Goal: Book appointment/travel/reservation

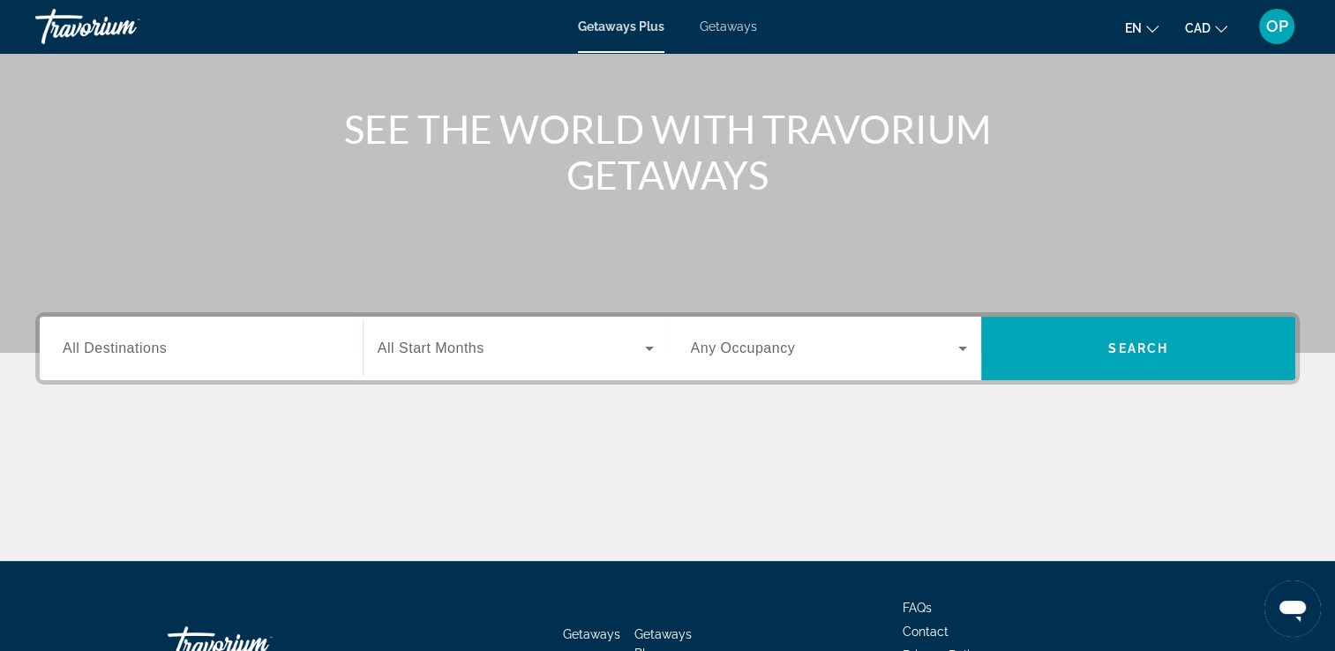
click at [103, 344] on span "All Destinations" at bounding box center [115, 347] width 104 height 15
click at [103, 344] on input "Destination All Destinations" at bounding box center [201, 349] width 277 height 21
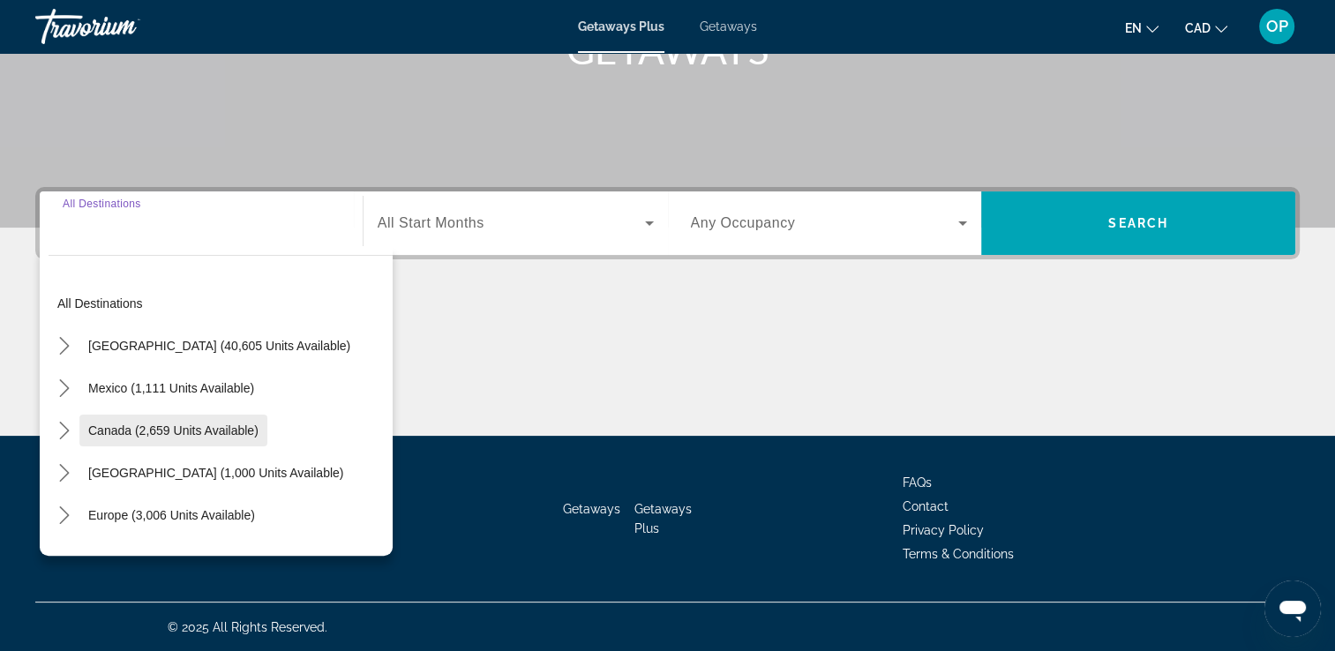
click at [120, 425] on span "Canada (2,659 units available)" at bounding box center [173, 430] width 170 height 14
type input "**********"
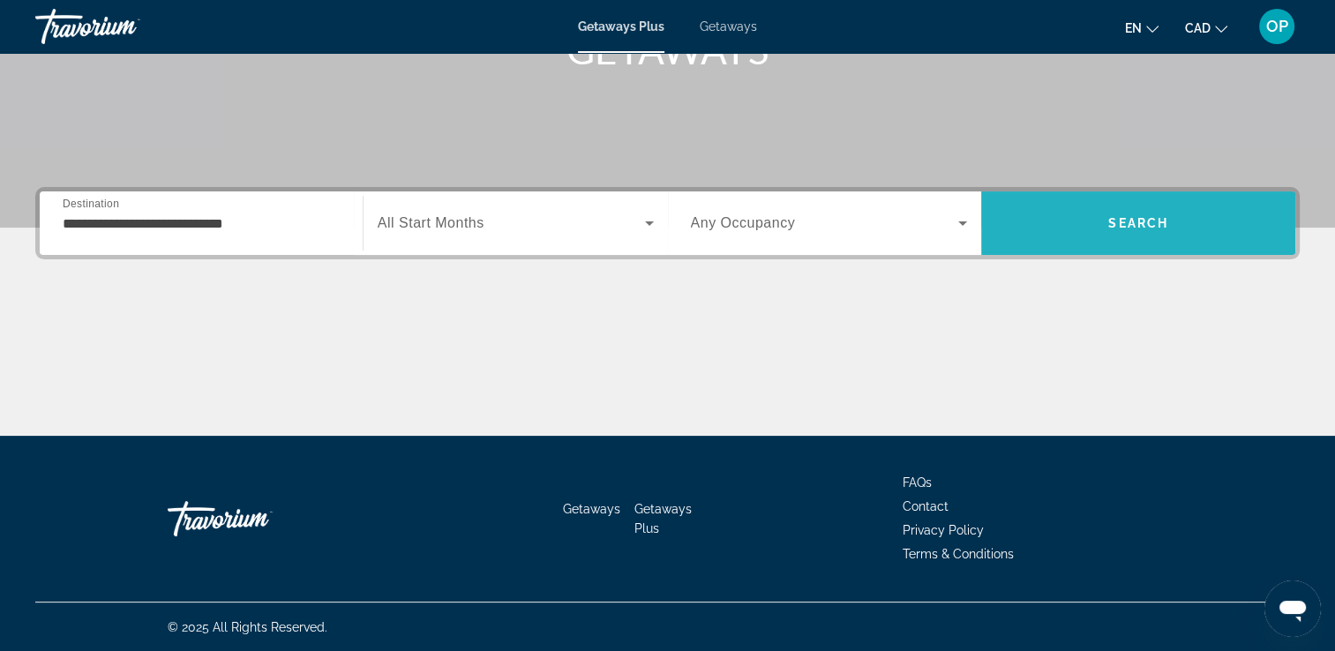
click at [1116, 217] on span "Search" at bounding box center [1138, 223] width 60 height 14
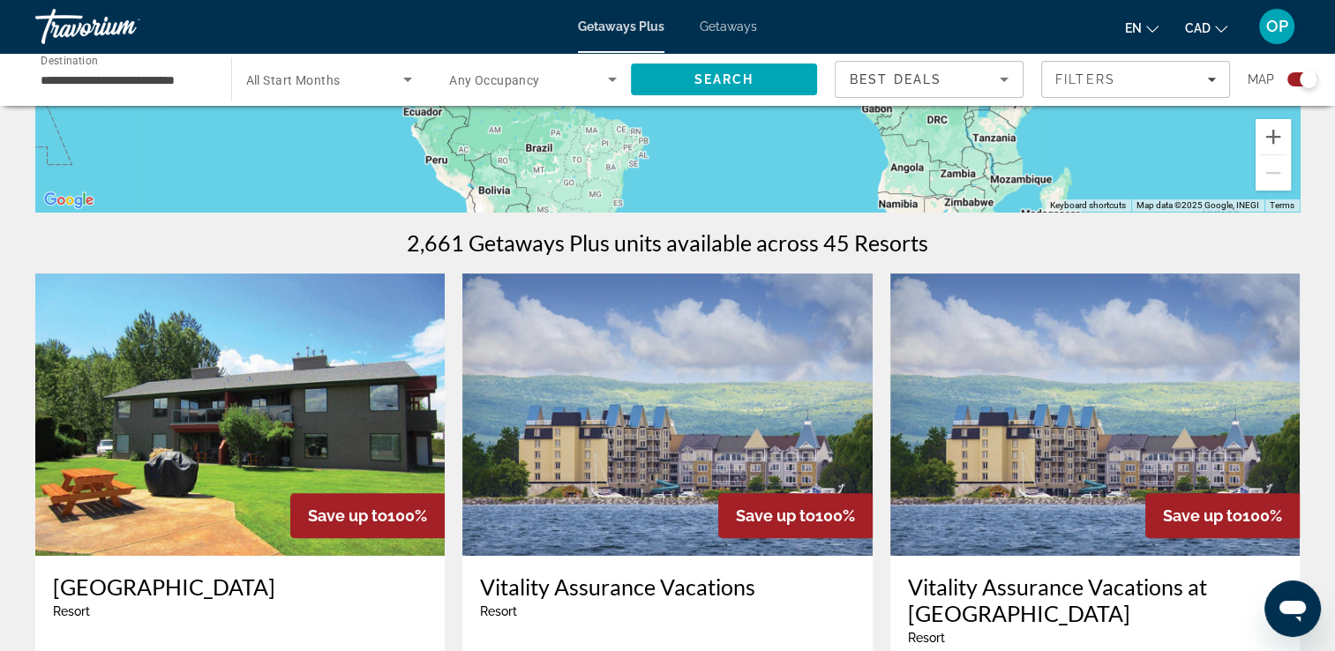
scroll to position [706, 0]
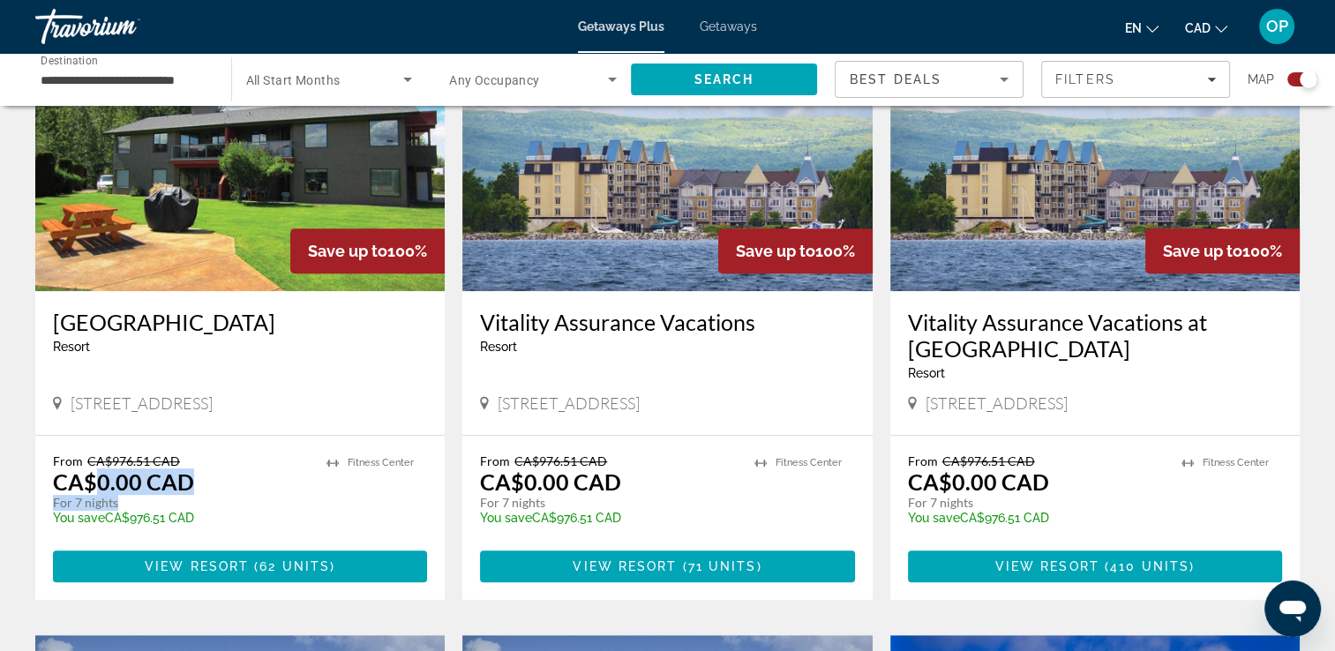
drag, startPoint x: 101, startPoint y: 488, endPoint x: 186, endPoint y: 505, distance: 87.4
click at [186, 505] on div "From CA$976.51 CAD CA$0.00 CAD For 7 nights You save CA$976.51 CAD temp" at bounding box center [181, 495] width 256 height 84
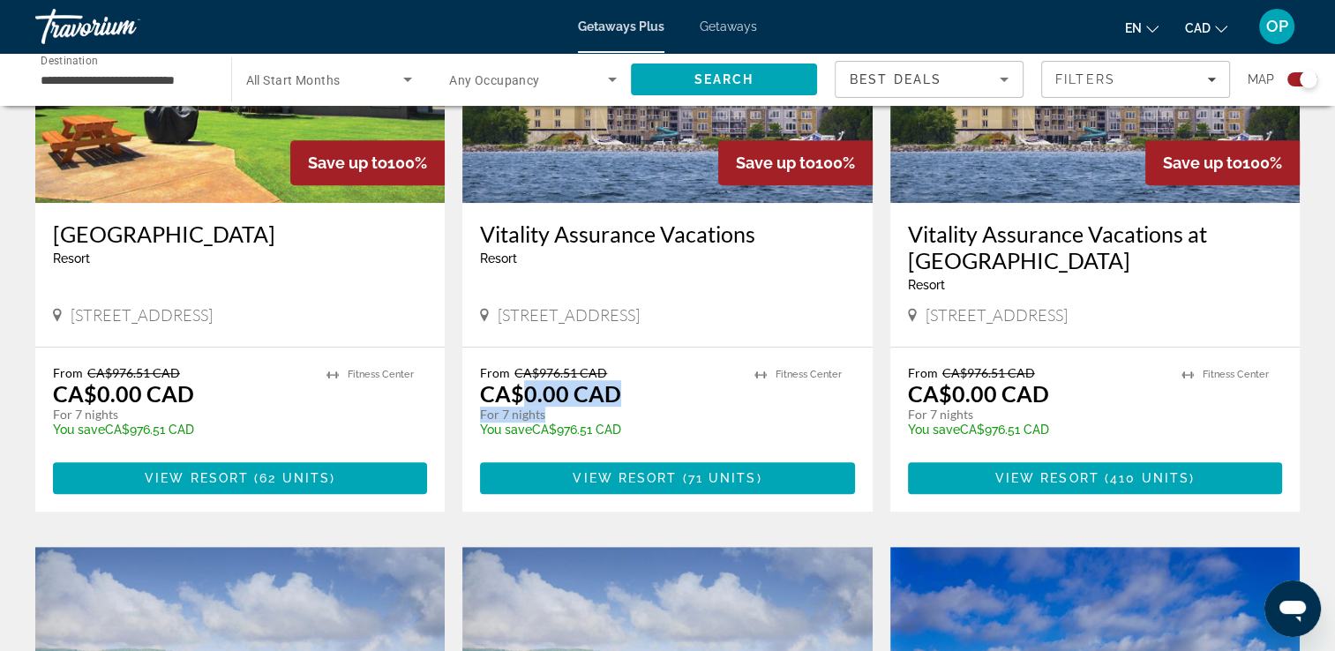
drag, startPoint x: 520, startPoint y: 396, endPoint x: 617, endPoint y: 413, distance: 99.3
click at [617, 413] on div "From CA$976.51 CAD CA$0.00 CAD For 7 nights You save CA$976.51 CAD temp" at bounding box center [608, 407] width 256 height 84
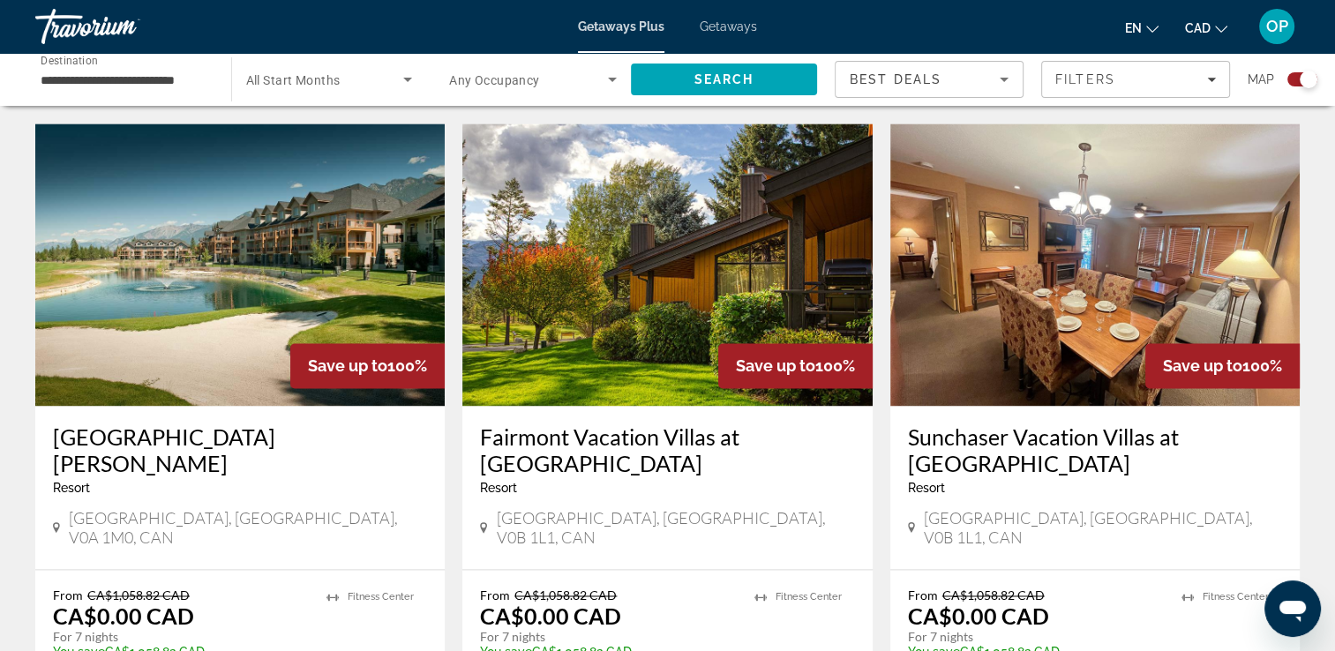
scroll to position [2558, 0]
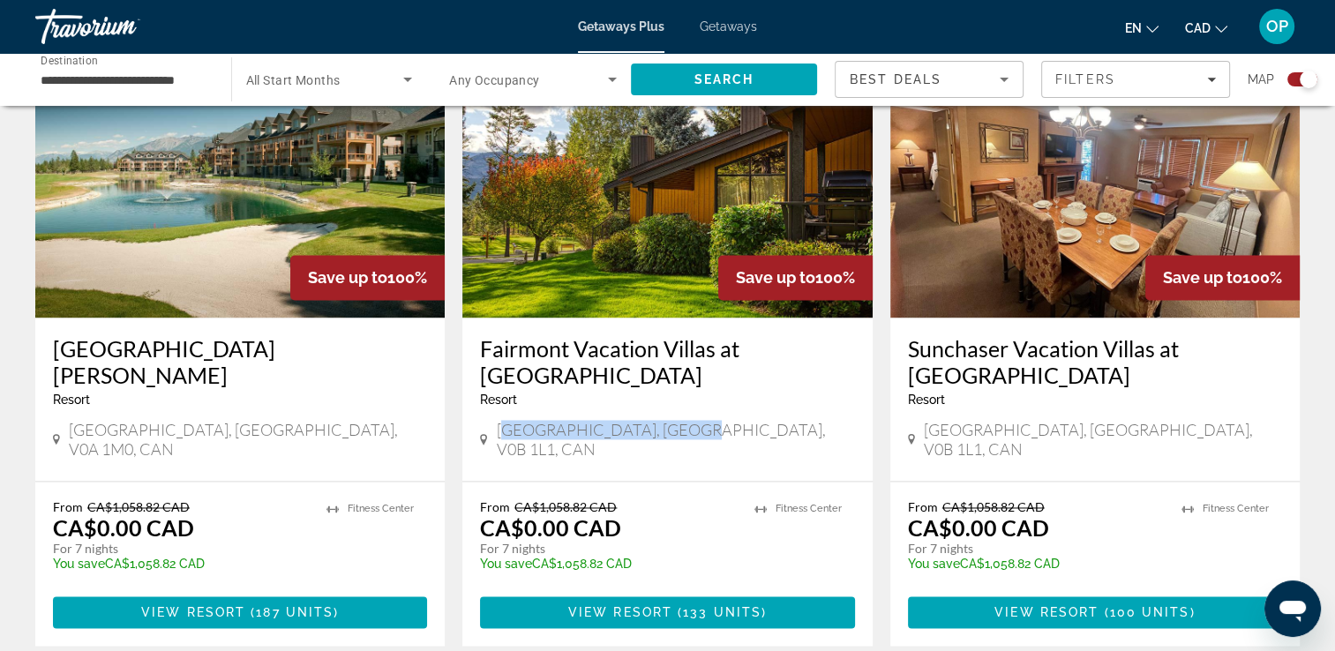
drag, startPoint x: 508, startPoint y: 438, endPoint x: 673, endPoint y: 430, distance: 165.2
click at [673, 430] on span "[GEOGRAPHIC_DATA], [GEOGRAPHIC_DATA], V0B 1L1, CAN" at bounding box center [676, 439] width 358 height 39
drag, startPoint x: 673, startPoint y: 430, endPoint x: 552, endPoint y: 459, distance: 124.3
click at [552, 459] on div "Fairmont Vacation Villas at [GEOGRAPHIC_DATA] - This is an adults only resort […" at bounding box center [666, 399] width 409 height 163
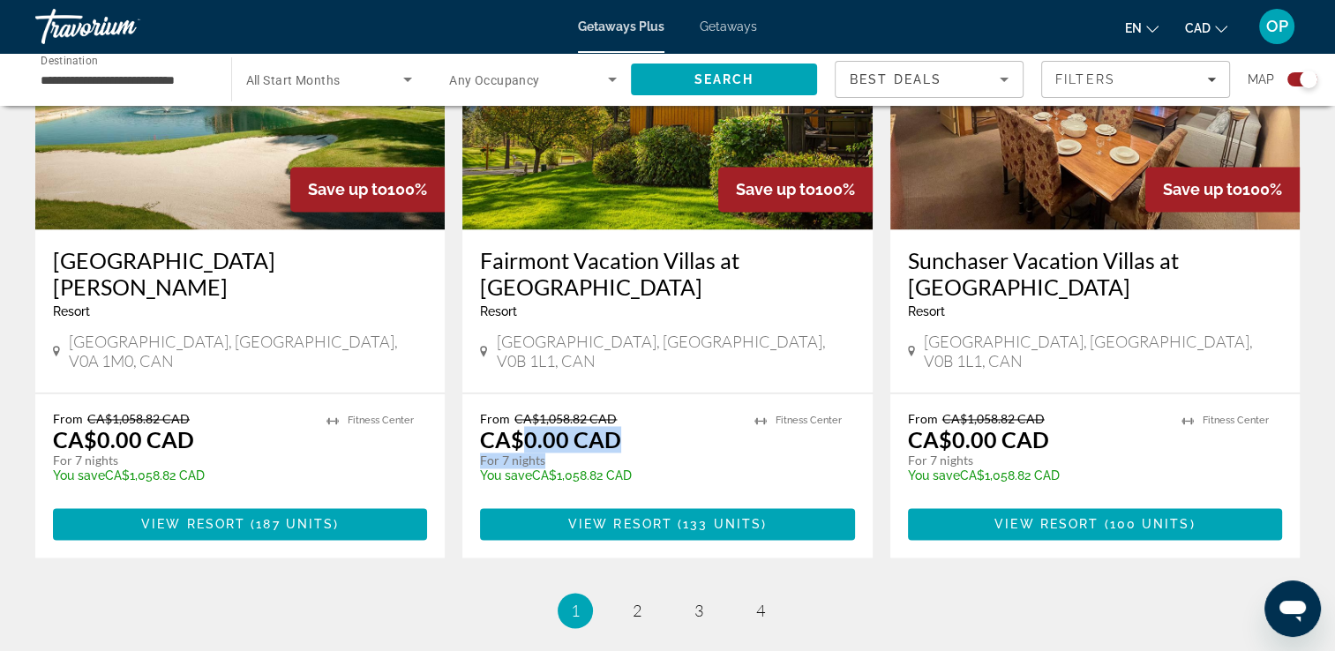
drag, startPoint x: 527, startPoint y: 423, endPoint x: 633, endPoint y: 439, distance: 107.0
click at [633, 439] on div "From CA$1,058.82 CAD CA$0.00 CAD For 7 nights You save CA$1,058.82 CAD temp" at bounding box center [608, 453] width 256 height 84
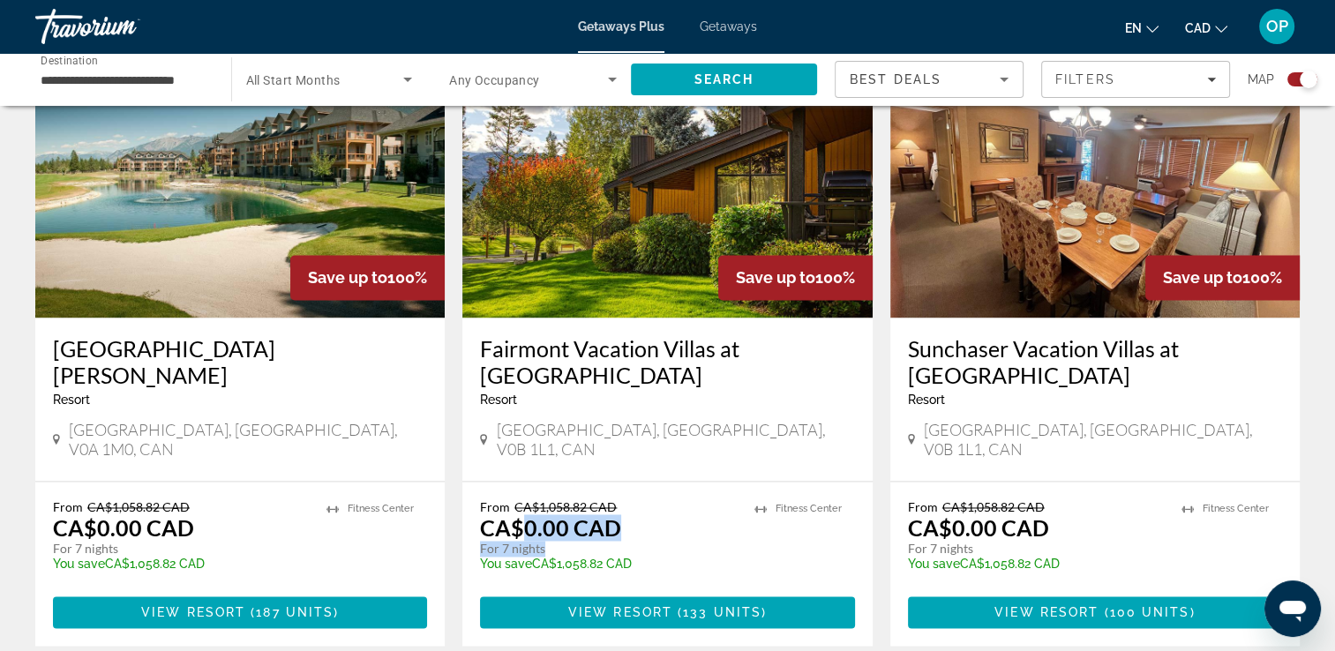
click at [620, 214] on img "Main content" at bounding box center [666, 176] width 409 height 282
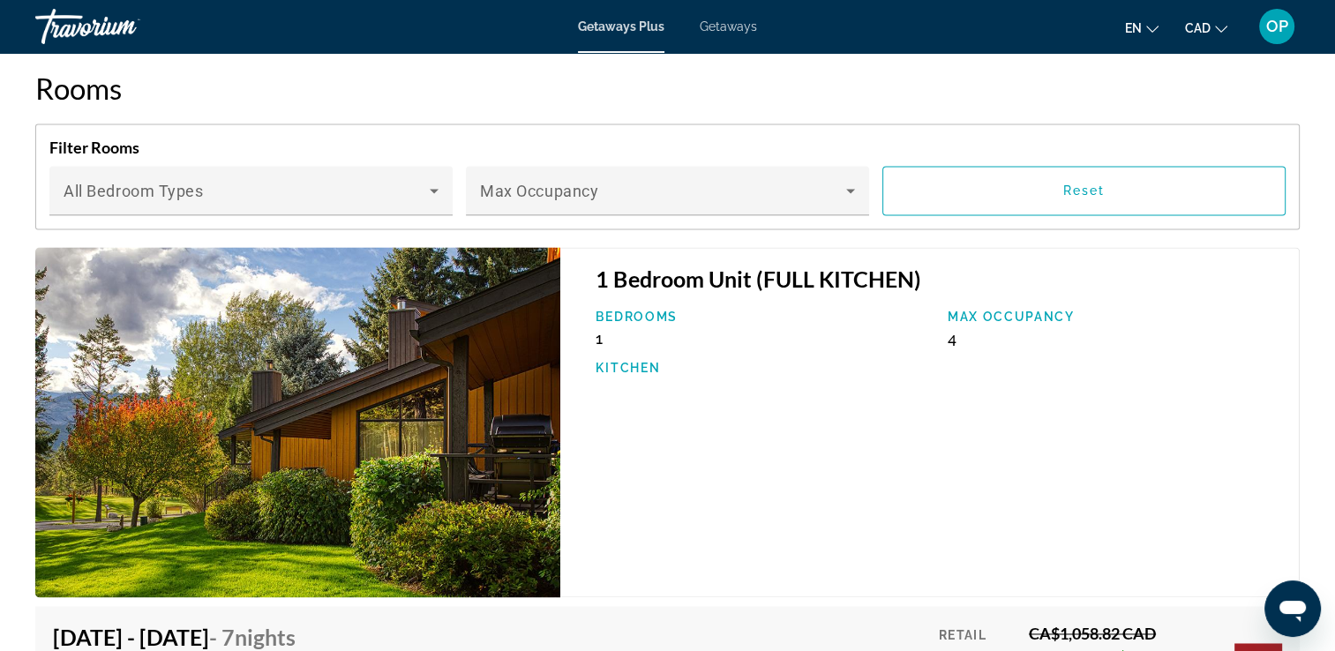
scroll to position [2734, 0]
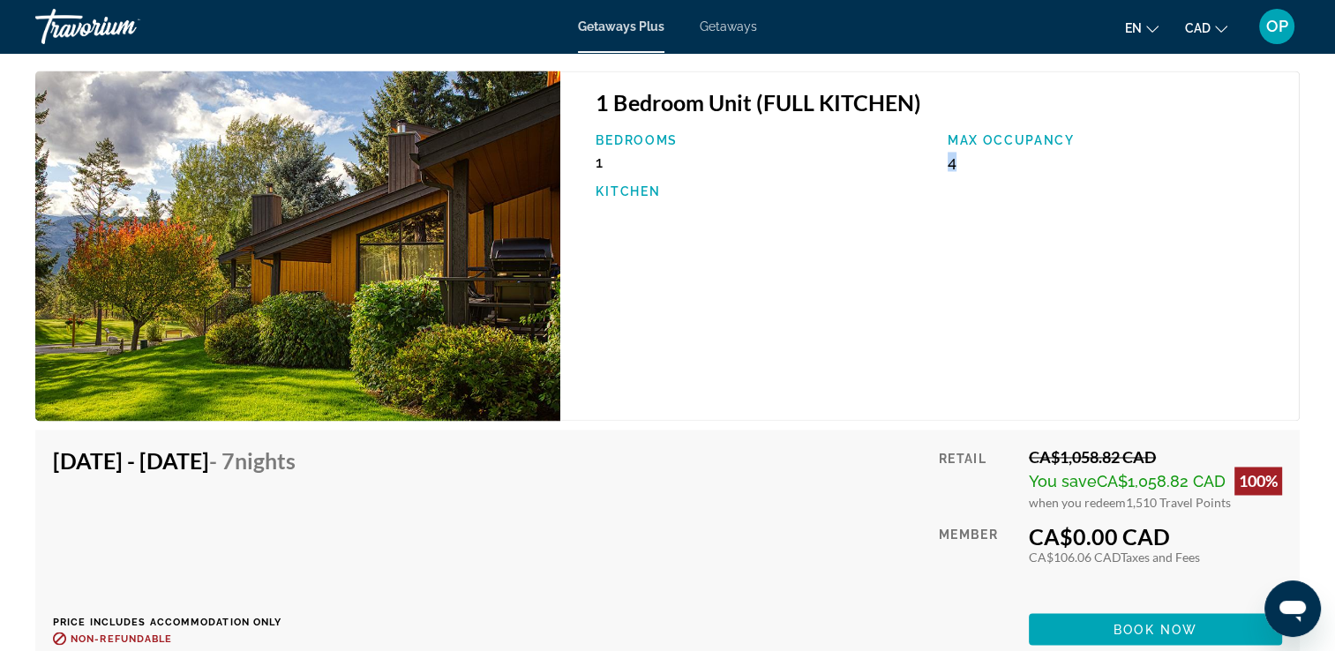
drag, startPoint x: 951, startPoint y: 164, endPoint x: 984, endPoint y: 161, distance: 33.7
click at [984, 161] on div "Max Occupancy 4" at bounding box center [1114, 152] width 351 height 38
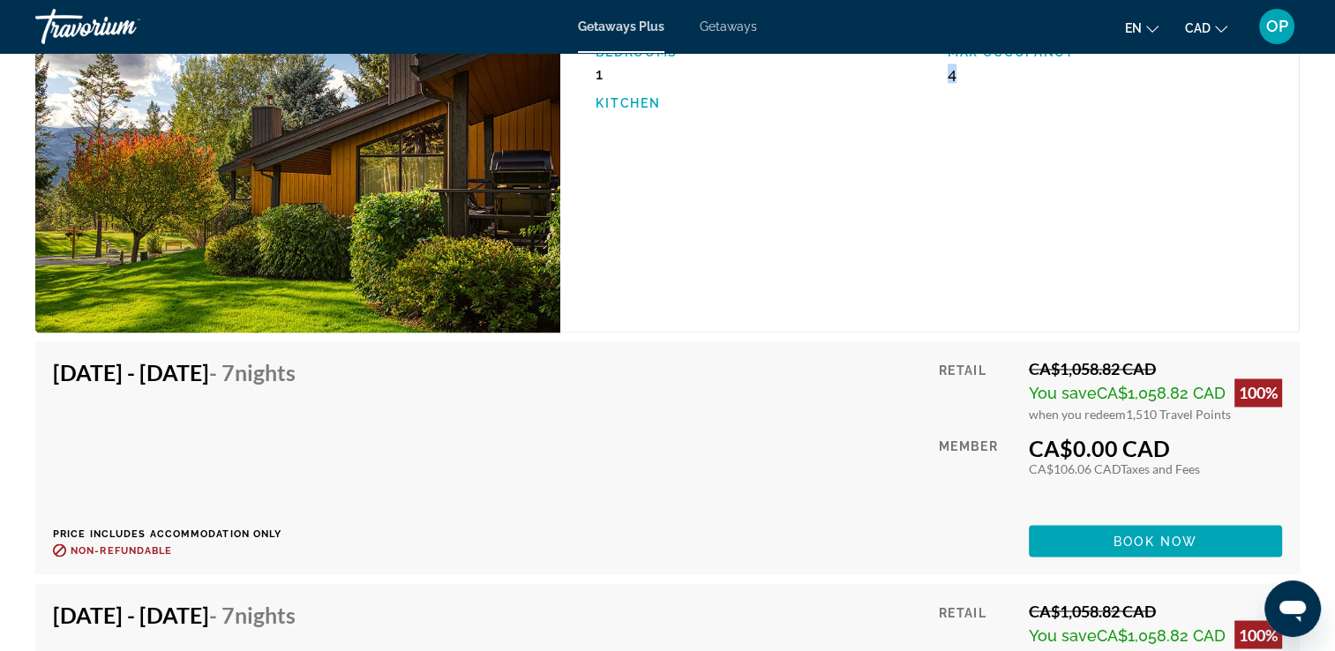
scroll to position [2910, 0]
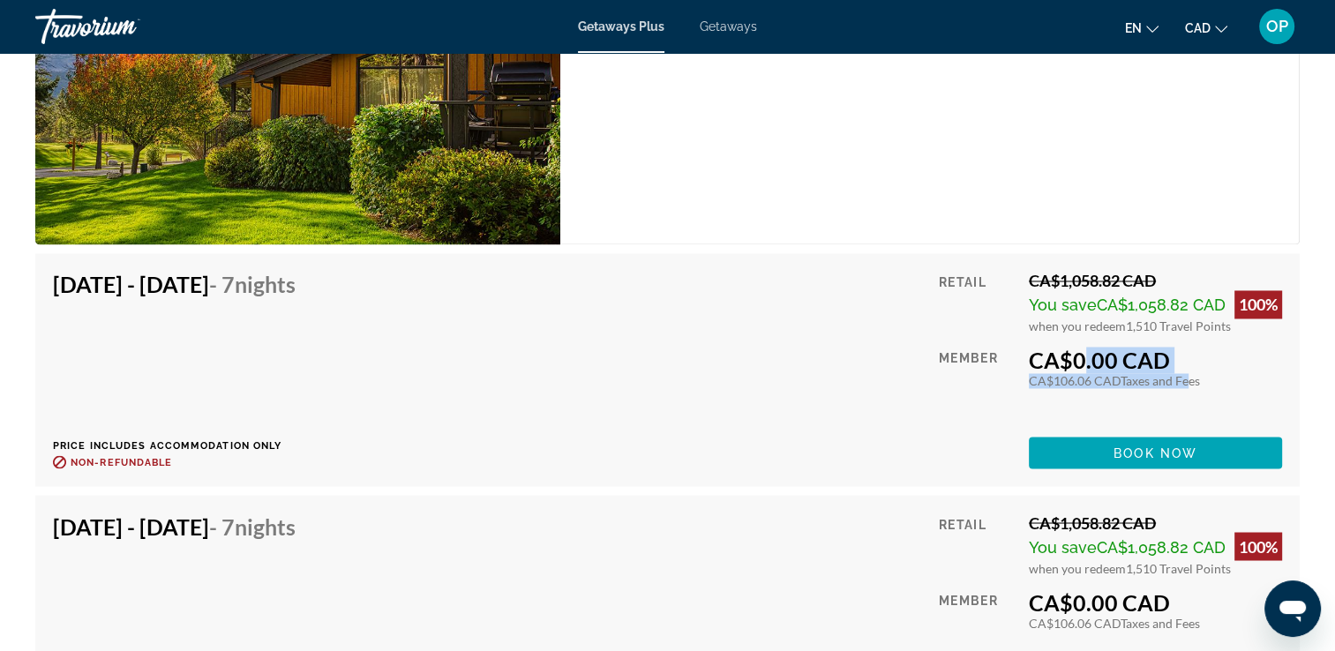
drag, startPoint x: 1064, startPoint y: 363, endPoint x: 1189, endPoint y: 387, distance: 127.7
click at [1189, 387] on div "Retail CA$1,058.82 CAD You save CA$1,058.82 CAD 100% when you redeem 1,510 Trav…" at bounding box center [1110, 370] width 343 height 198
click at [1133, 340] on div "Retail CA$1,058.82 CAD You save CA$1,058.82 CAD 100% when you redeem 1,510 Trav…" at bounding box center [1110, 370] width 343 height 198
drag, startPoint x: 1014, startPoint y: 635, endPoint x: 1068, endPoint y: 622, distance: 55.4
click at [1068, 622] on div "Retail CA$1,058.82 CAD You save CA$1,058.82 CAD 100% when you redeem 1,510 Trav…" at bounding box center [1110, 611] width 343 height 198
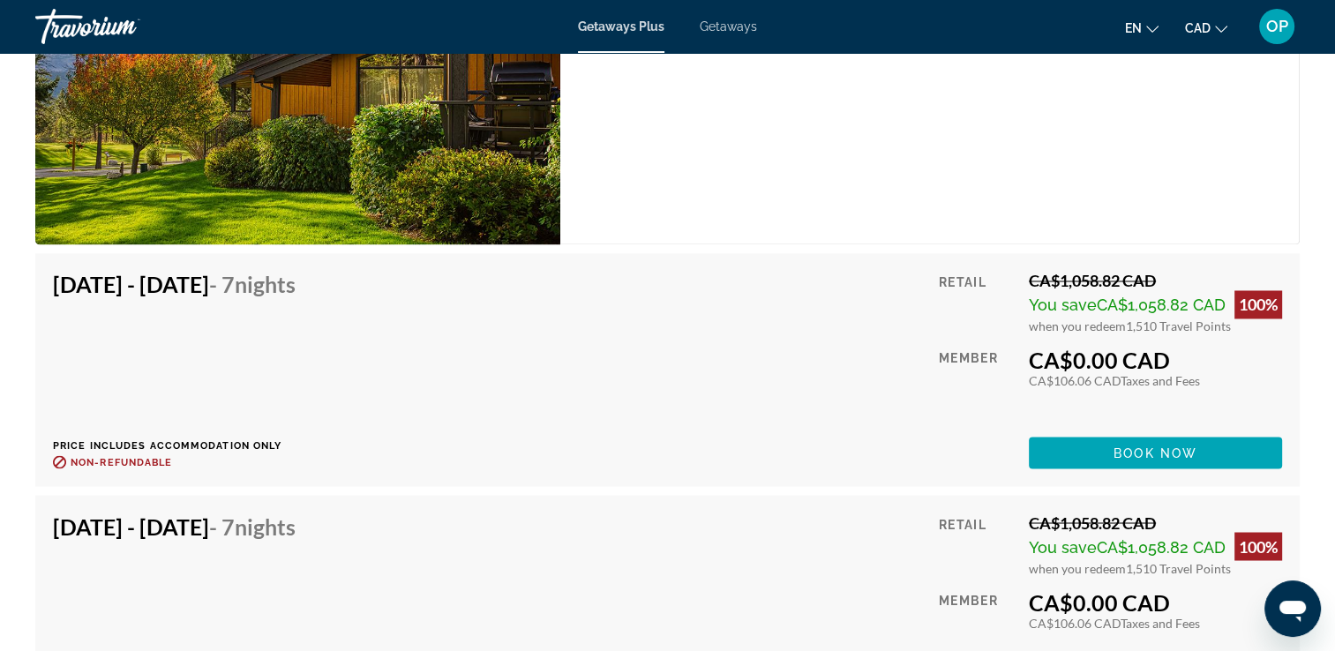
click at [706, 192] on div "1 Bedroom Unit (FULL KITCHEN) Bedrooms 1 Max Occupancy 4 Kitchen" at bounding box center [929, 69] width 739 height 350
drag, startPoint x: 1068, startPoint y: 366, endPoint x: 1175, endPoint y: 364, distance: 106.7
click at [1175, 364] on div "CA$0.00 CAD" at bounding box center [1154, 360] width 253 height 26
click at [1118, 166] on div "1 Bedroom Unit (FULL KITCHEN) Bedrooms 1 Max Occupancy 4 Kitchen" at bounding box center [929, 69] width 739 height 350
drag, startPoint x: 1016, startPoint y: 358, endPoint x: 1141, endPoint y: 382, distance: 126.6
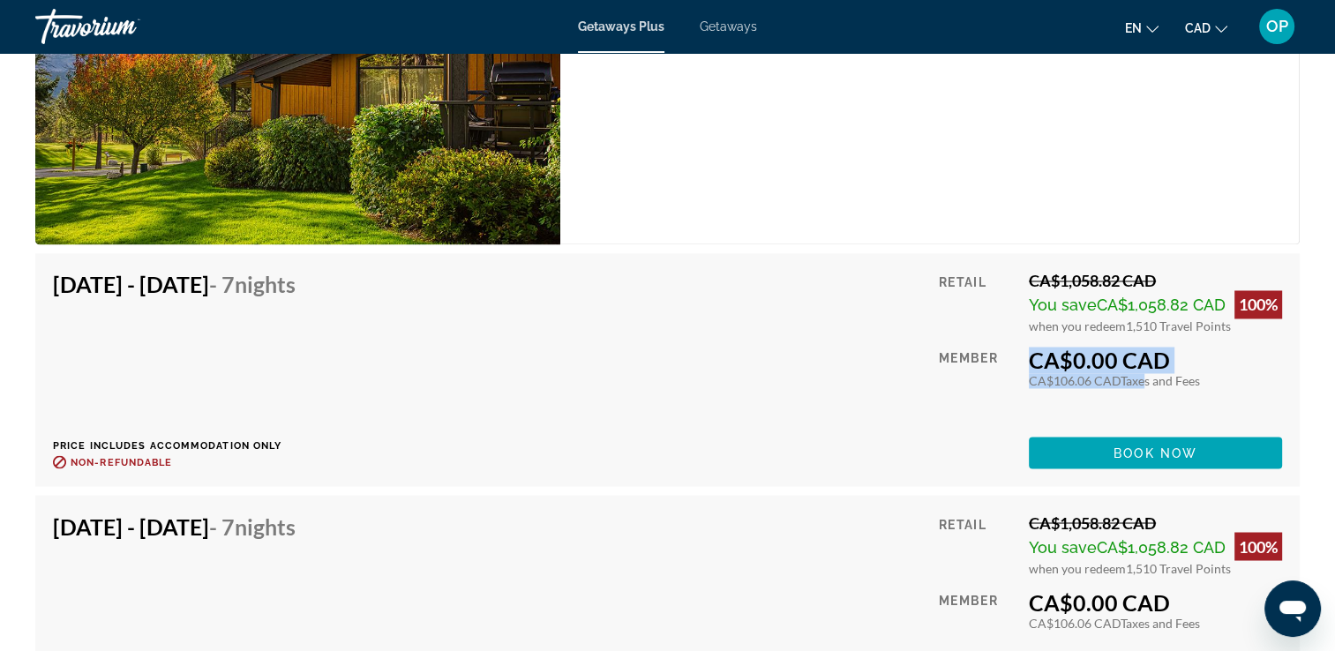
click at [1141, 382] on div "Retail CA$1,058.82 CAD You save CA$1,058.82 CAD 100% when you redeem 1,510 Trav…" at bounding box center [1110, 370] width 343 height 198
click at [950, 379] on div "Member" at bounding box center [977, 385] width 77 height 77
drag, startPoint x: 1037, startPoint y: 357, endPoint x: 1161, endPoint y: 358, distance: 123.5
click at [1161, 358] on div "CA$0.00 CAD" at bounding box center [1154, 360] width 253 height 26
drag, startPoint x: 1161, startPoint y: 358, endPoint x: 1101, endPoint y: 386, distance: 66.3
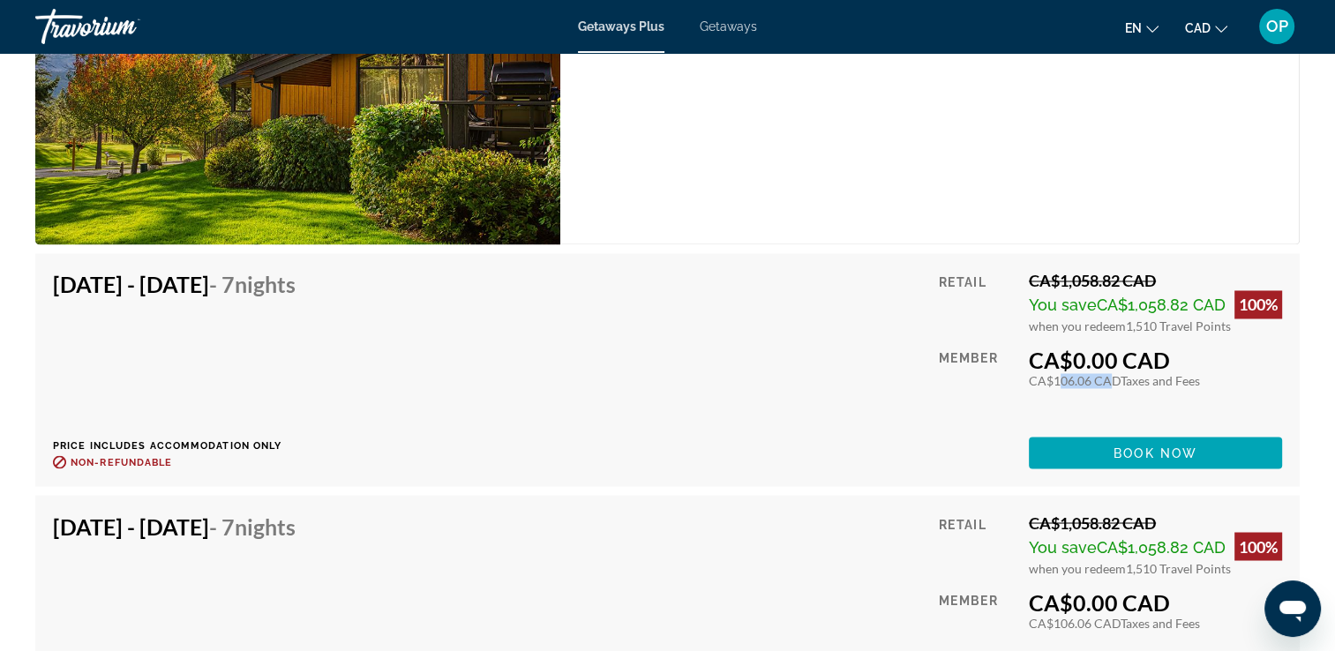
click at [1101, 386] on div "CA$106.06 CAD Taxes and Fees" at bounding box center [1154, 380] width 253 height 15
